Goal: Information Seeking & Learning: Learn about a topic

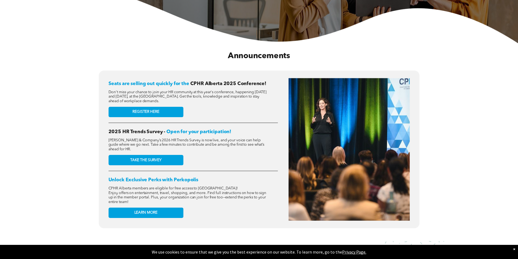
scroll to position [190, 0]
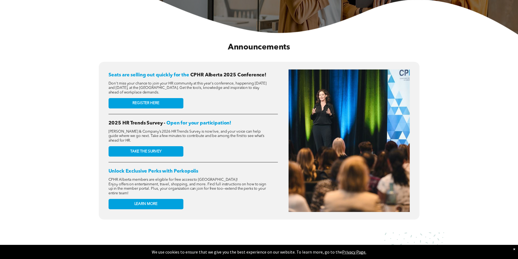
drag, startPoint x: 131, startPoint y: 124, endPoint x: 137, endPoint y: 126, distance: 6.9
click at [137, 126] on div "Seats are selling out quickly for the CPHR Alberta 2025 Conference! Don't miss …" at bounding box center [193, 140] width 169 height 142
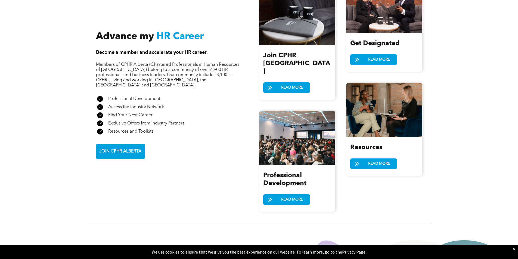
scroll to position [627, 0]
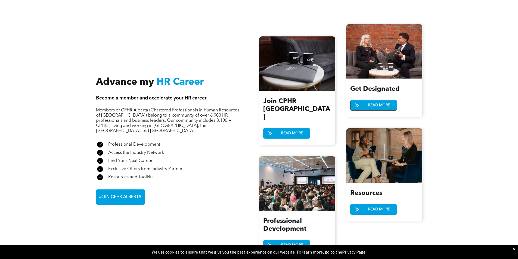
click at [377, 102] on span "READ MORE" at bounding box center [379, 105] width 26 height 10
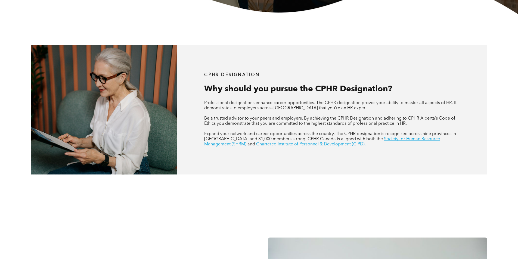
scroll to position [190, 0]
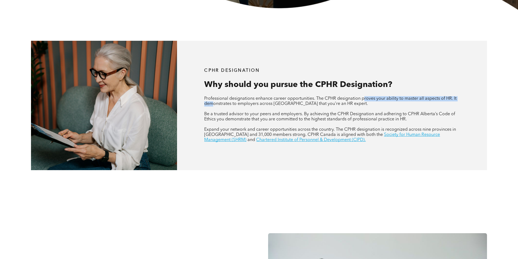
drag, startPoint x: 214, startPoint y: 101, endPoint x: 367, endPoint y: 100, distance: 152.6
click at [367, 100] on span "Professional designations enhance career opportunities. The CPHR designation pr…" at bounding box center [330, 102] width 252 height 10
drag, startPoint x: 340, startPoint y: 100, endPoint x: 382, endPoint y: 113, distance: 44.0
click at [382, 113] on div "Professional designations enhance career opportunities. The CPHR designation pr…" at bounding box center [331, 119] width 255 height 47
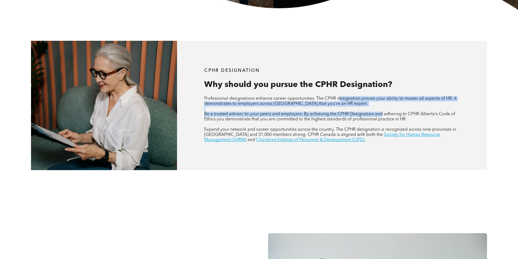
click at [382, 113] on span "Be a trusted advisor to your peers and employers. By achieving the CPHR Designa…" at bounding box center [329, 117] width 251 height 10
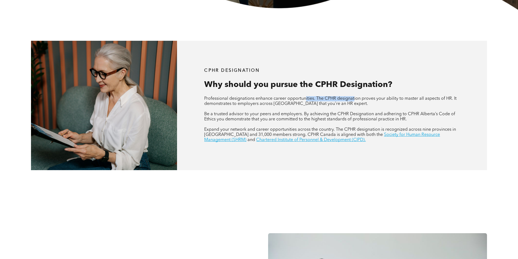
drag, startPoint x: 306, startPoint y: 98, endPoint x: 386, endPoint y: 100, distance: 80.5
click at [383, 100] on span "Professional designations enhance career opportunities. The CPHR designation pr…" at bounding box center [330, 102] width 252 height 10
click at [396, 98] on span "Professional designations enhance career opportunities. The CPHR designation pr…" at bounding box center [330, 102] width 252 height 10
drag, startPoint x: 212, startPoint y: 105, endPoint x: 338, endPoint y: 105, distance: 125.6
click at [338, 105] on div "CPHR DESIGNATION Why should you pursue the CPHR Designation? Professional desig…" at bounding box center [332, 105] width 310 height 129
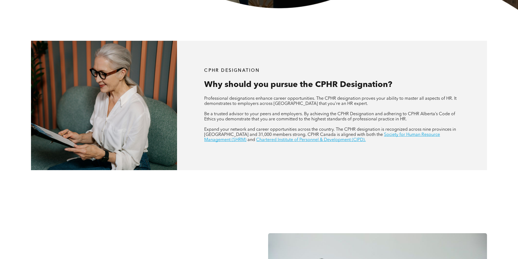
click at [339, 105] on p "Professional designations enhance career opportunities. The CPHR designation pr…" at bounding box center [331, 101] width 255 height 10
